Goal: Manage account settings

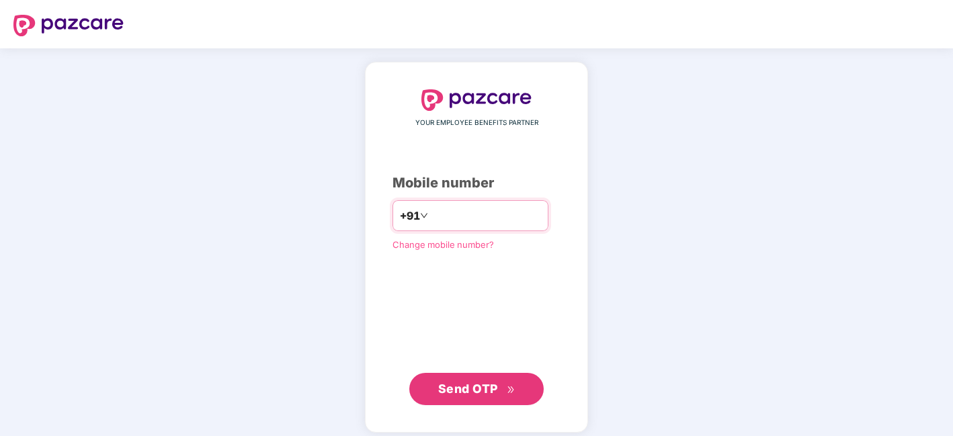
click at [494, 210] on input "number" at bounding box center [486, 216] width 110 height 22
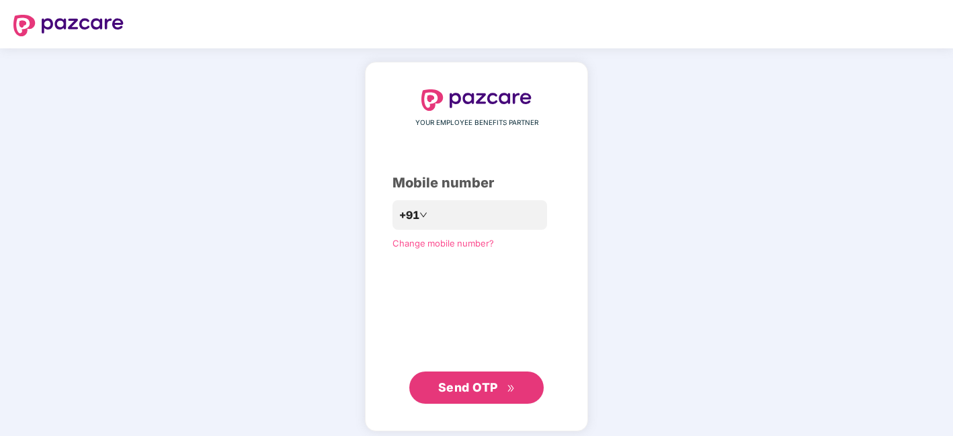
click at [442, 245] on span "Change mobile number?" at bounding box center [442, 243] width 101 height 11
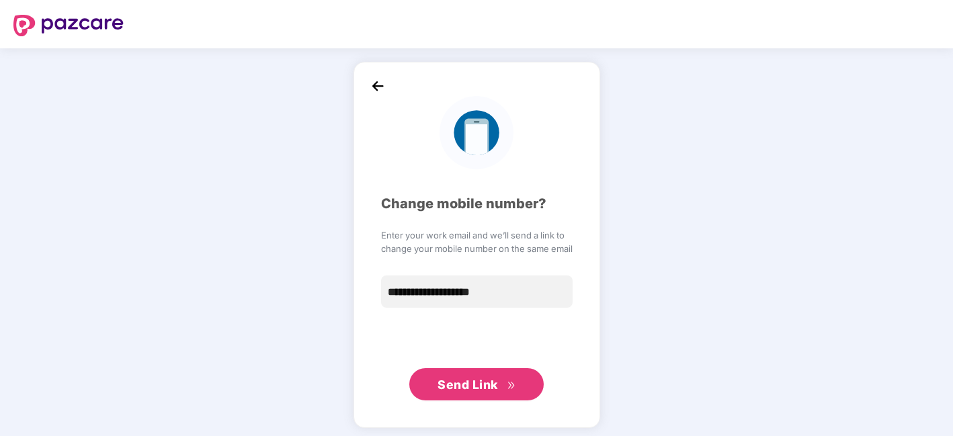
type input "**********"
click at [453, 388] on span "Send Link" at bounding box center [467, 385] width 60 height 14
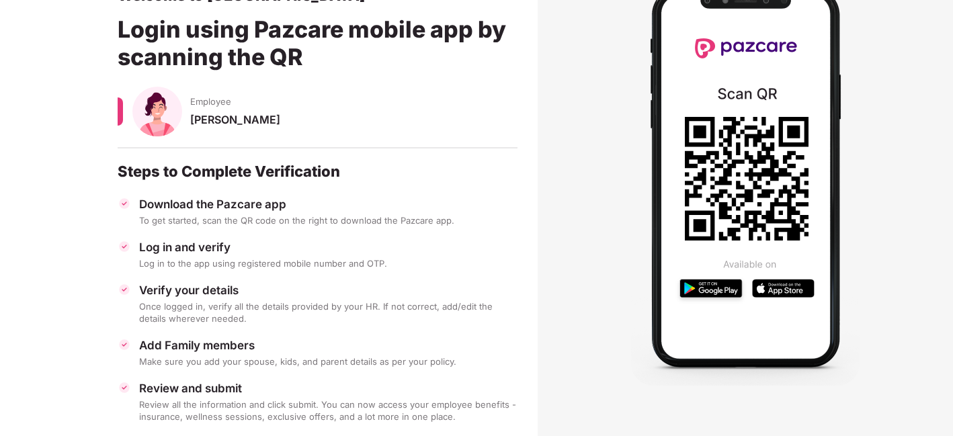
scroll to position [123, 0]
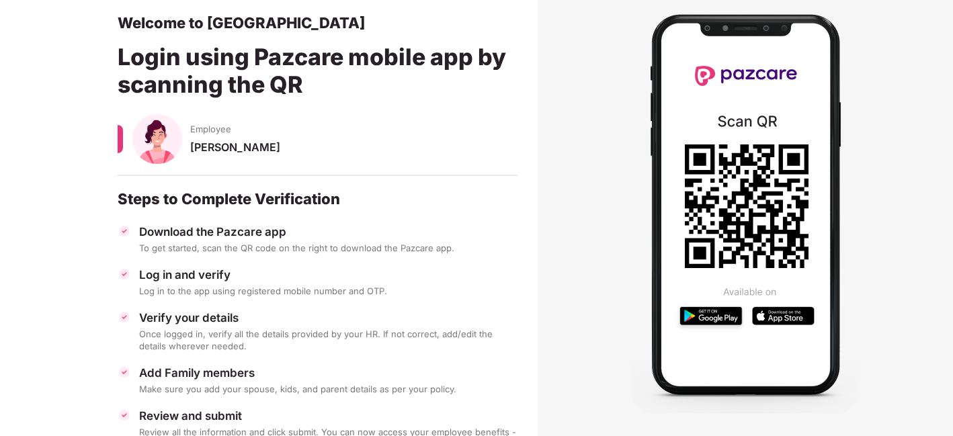
scroll to position [87, 0]
